Goal: Task Accomplishment & Management: Use online tool/utility

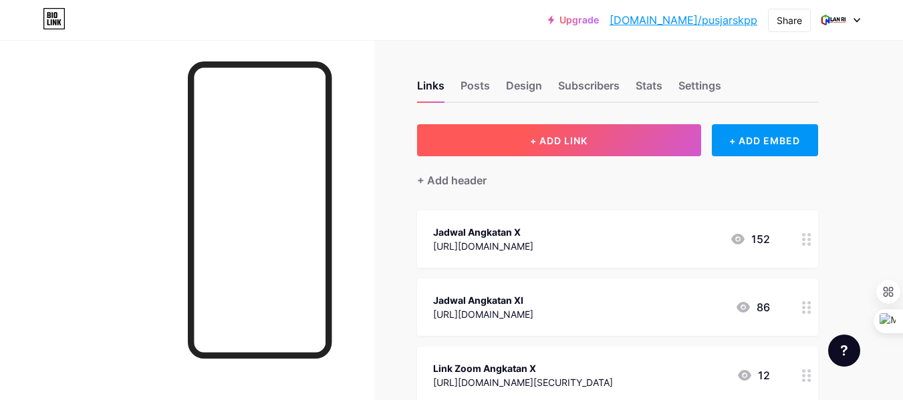
click at [582, 140] on span "+ ADD LINK" at bounding box center [558, 140] width 57 height 11
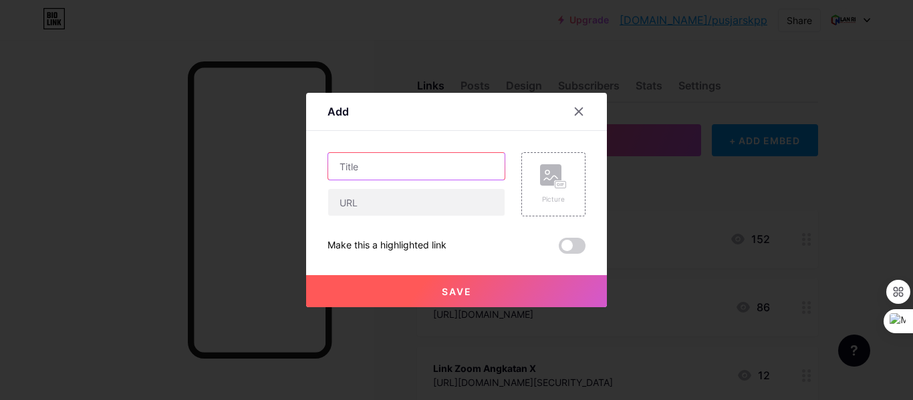
click at [386, 169] on input "text" at bounding box center [416, 166] width 176 height 27
click at [434, 162] on input "Pengumpulan Tuga" at bounding box center [416, 166] width 176 height 27
type input "Pengumpulan Tugas Angkt. X"
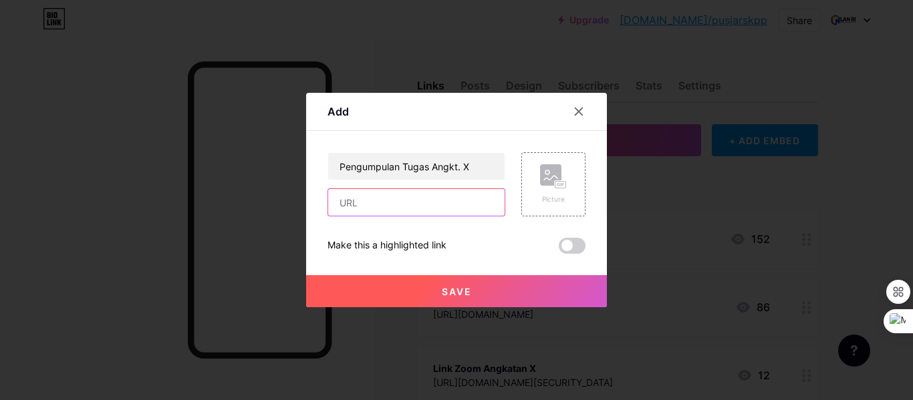
click at [428, 201] on input "text" at bounding box center [416, 202] width 176 height 27
paste input "[URL][DOMAIN_NAME]"
type input "[URL][DOMAIN_NAME]"
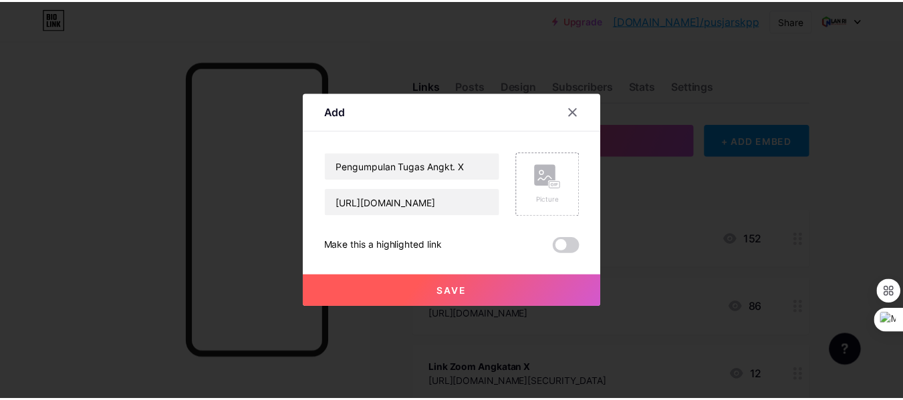
scroll to position [0, 0]
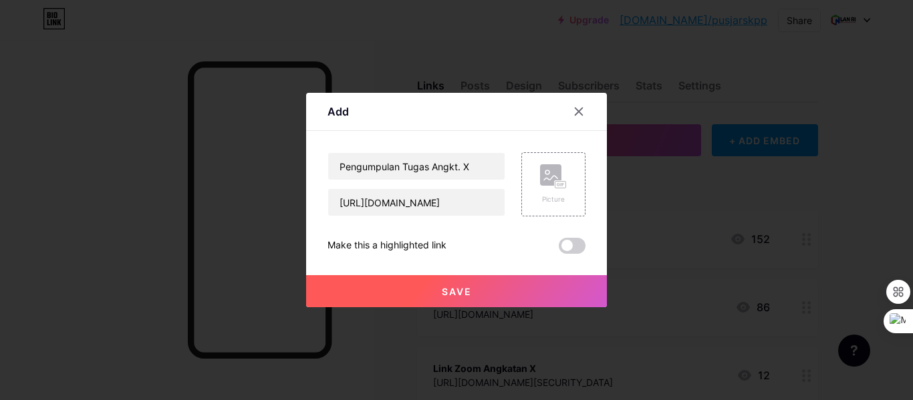
click at [462, 279] on button "Save" at bounding box center [456, 291] width 301 height 32
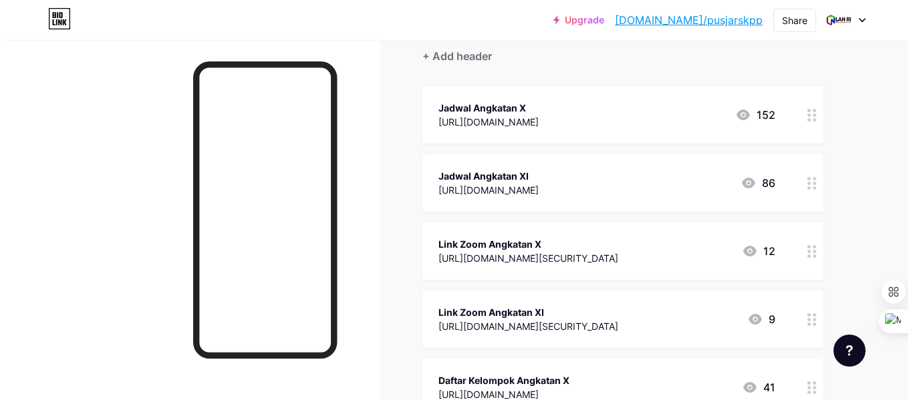
scroll to position [61, 0]
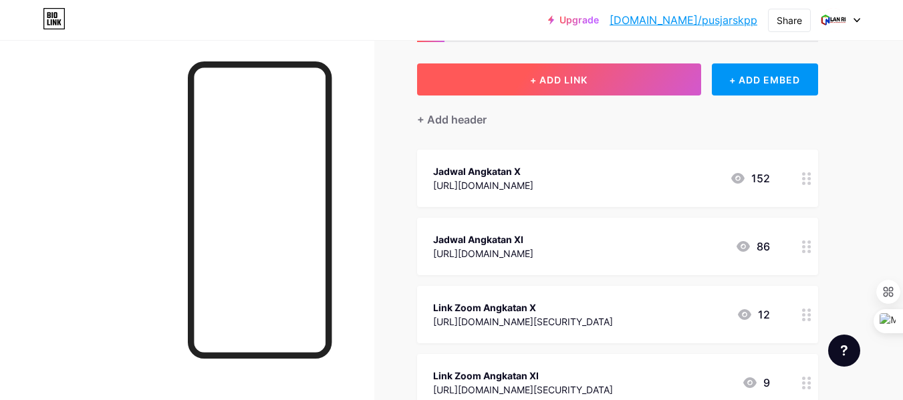
click at [589, 88] on button "+ ADD LINK" at bounding box center [559, 79] width 284 height 32
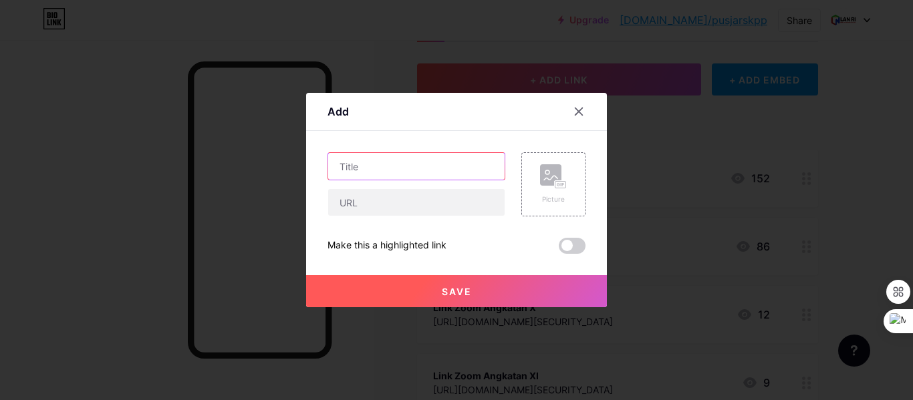
click at [408, 164] on input "text" at bounding box center [416, 166] width 176 height 27
type input "Pengumpulan Tugas Angkt. XI"
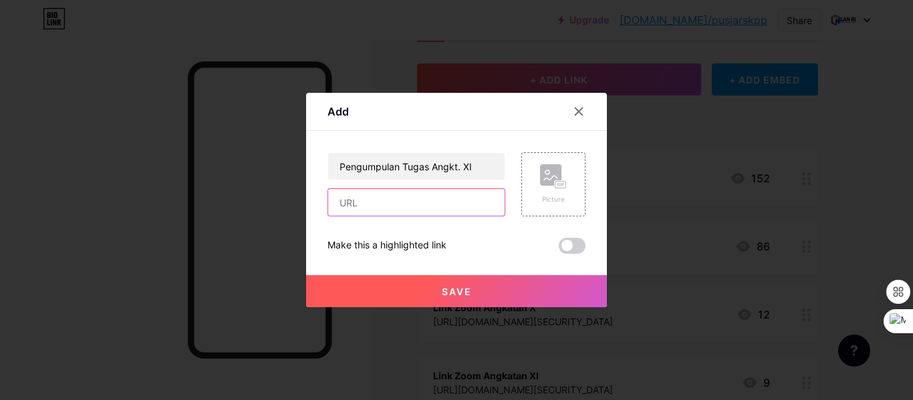
click at [405, 201] on input "text" at bounding box center [416, 202] width 176 height 27
paste input "[URL][DOMAIN_NAME]"
type input "[URL][DOMAIN_NAME]"
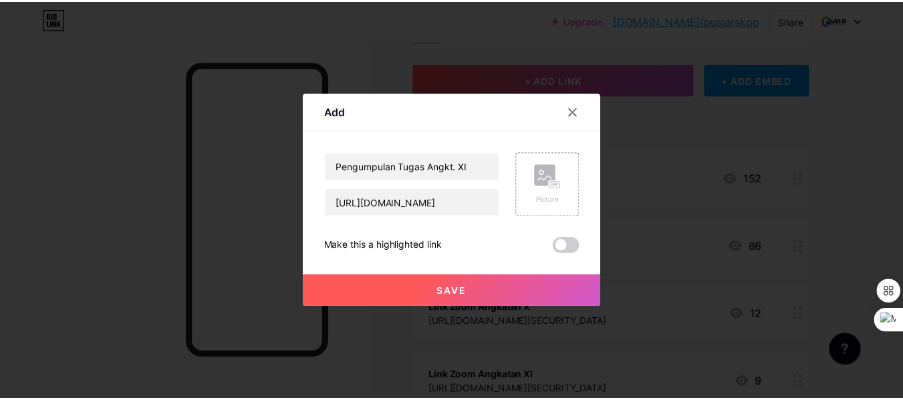
scroll to position [0, 0]
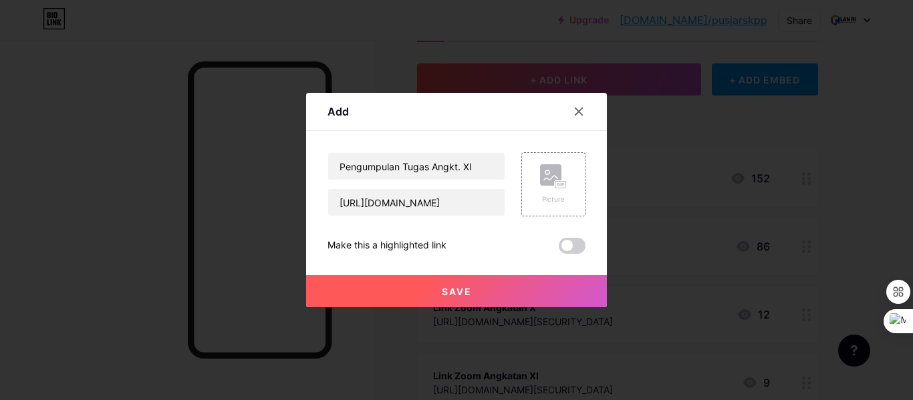
click at [471, 291] on span "Save" at bounding box center [457, 291] width 30 height 11
